Goal: Check status: Check status

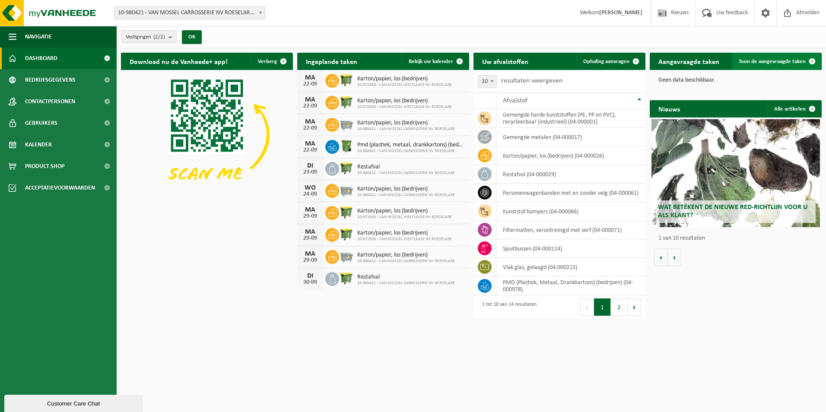
click at [801, 59] on span "Toon de aangevraagde taken" at bounding box center [772, 62] width 67 height 6
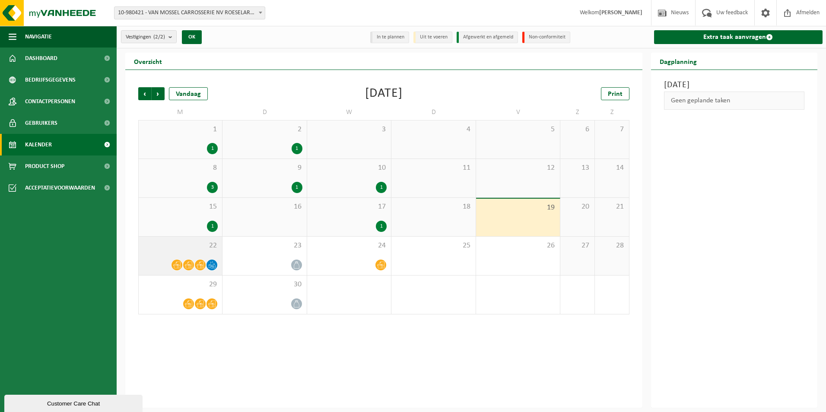
click at [201, 263] on icon at bounding box center [200, 264] width 7 height 7
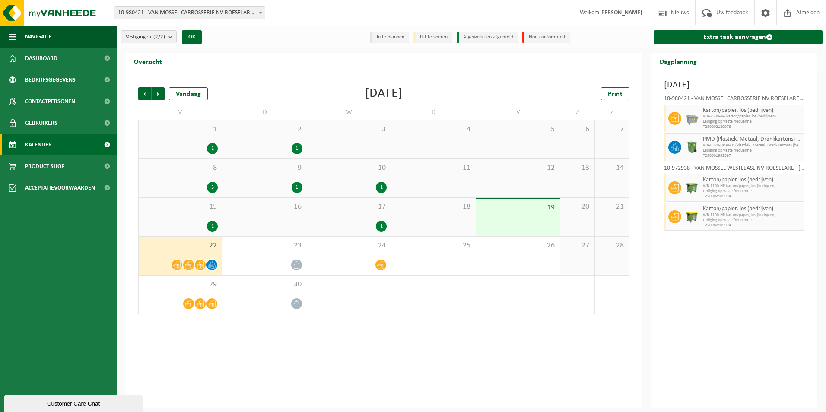
click at [705, 276] on div "Maandag 22 september 2025 10-980421 - VAN MOSSEL CARROSSERIE NV ROESELARE - ROE…" at bounding box center [734, 239] width 167 height 338
click at [214, 265] on icon at bounding box center [211, 264] width 7 height 7
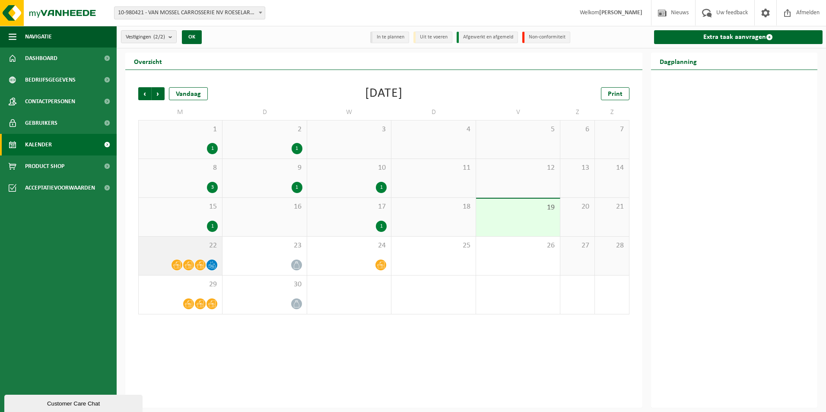
click at [210, 263] on icon at bounding box center [211, 264] width 7 height 7
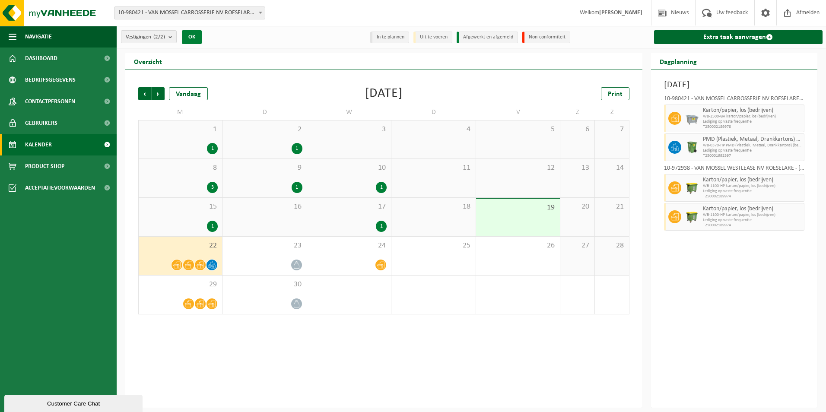
click at [196, 35] on button "OK" at bounding box center [192, 37] width 20 height 14
click at [51, 56] on span "Dashboard" at bounding box center [41, 59] width 32 height 22
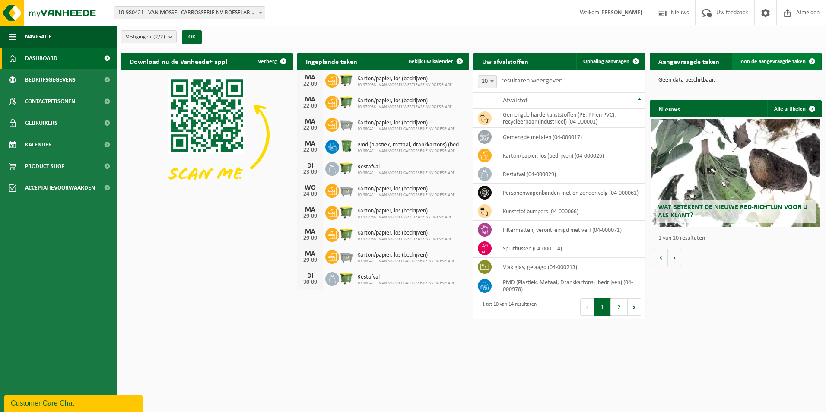
click at [814, 60] on span at bounding box center [812, 61] width 17 height 17
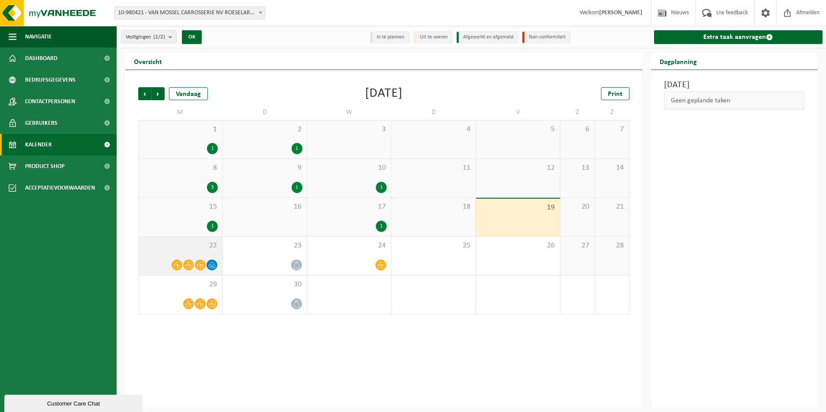
click at [188, 248] on span "22" at bounding box center [180, 246] width 75 height 10
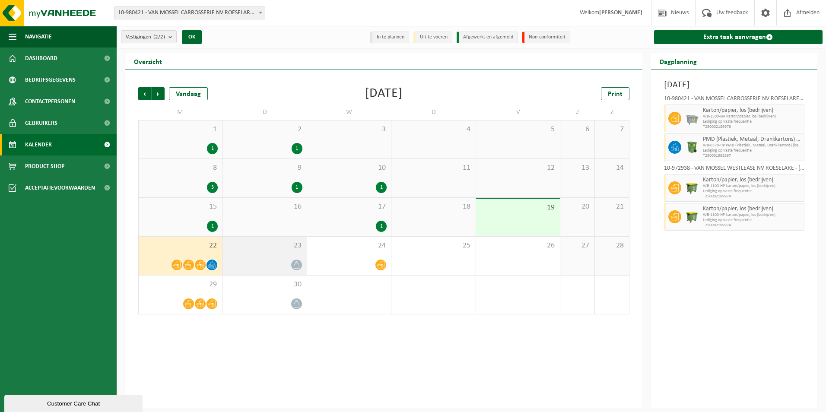
click at [275, 255] on div "23" at bounding box center [265, 256] width 84 height 38
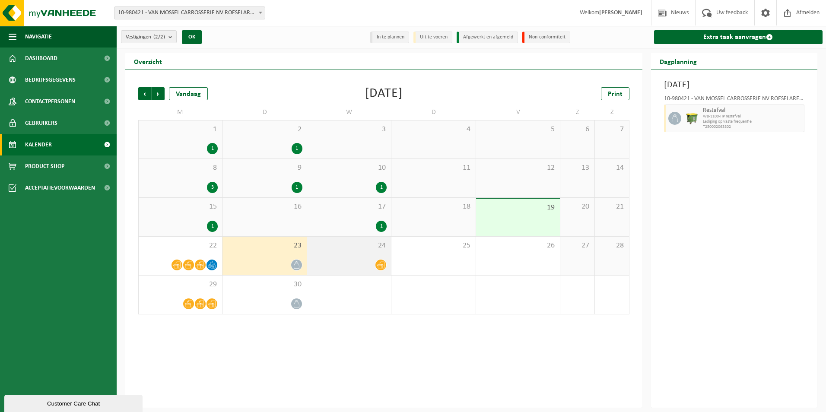
click at [341, 248] on span "24" at bounding box center [349, 246] width 75 height 10
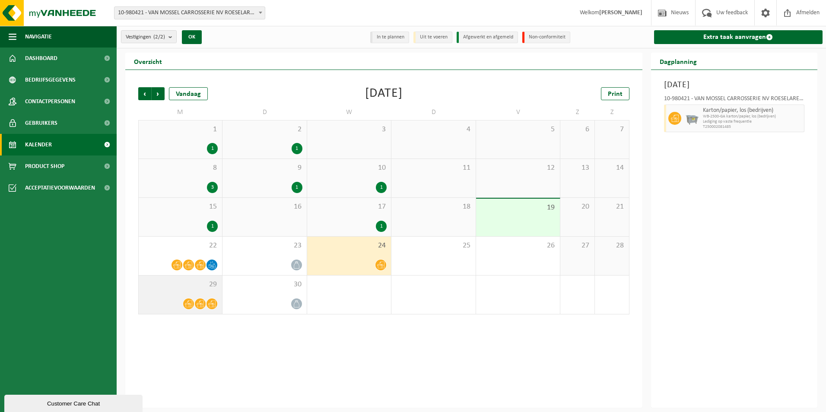
click at [188, 280] on span "29" at bounding box center [180, 285] width 75 height 10
